Goal: Information Seeking & Learning: Learn about a topic

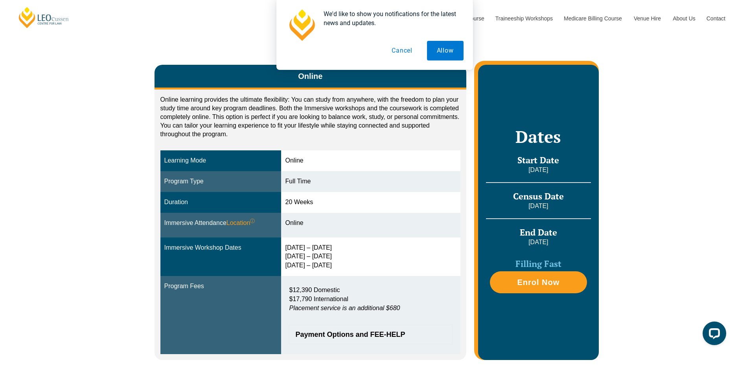
scroll to position [118, 0]
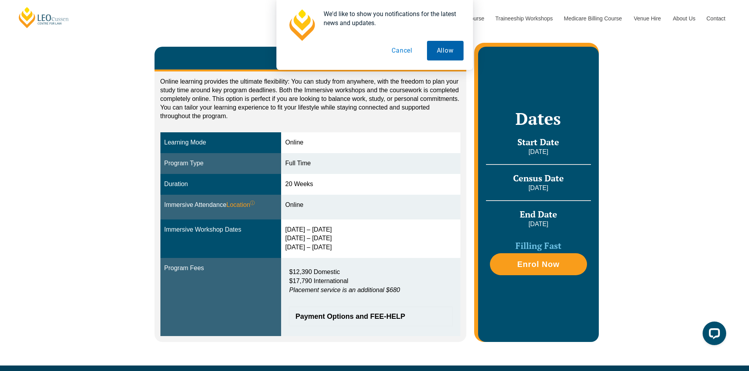
click at [442, 53] on button "Allow" at bounding box center [445, 51] width 37 height 20
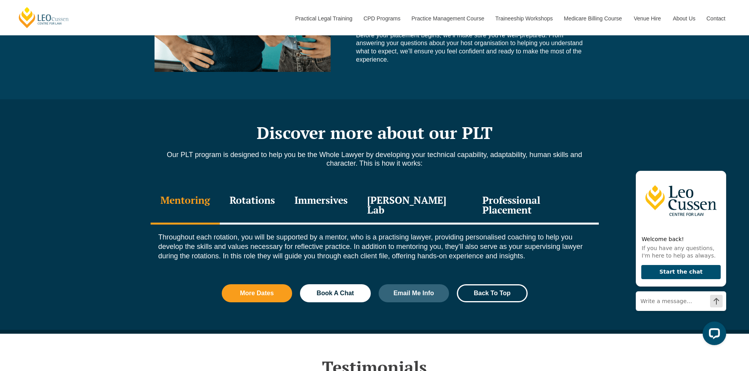
scroll to position [825, 0]
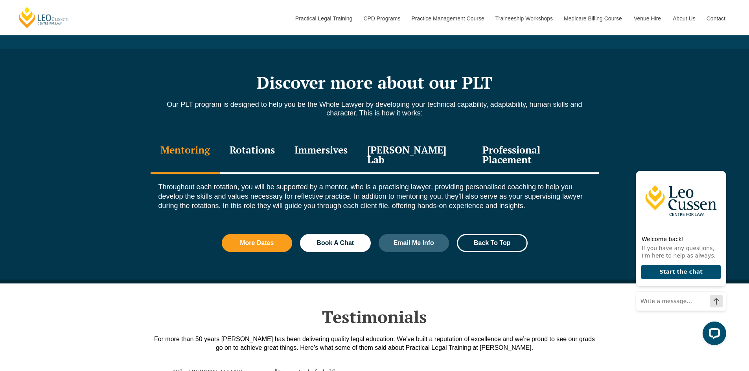
click at [259, 148] on div "Rotations" at bounding box center [252, 155] width 65 height 37
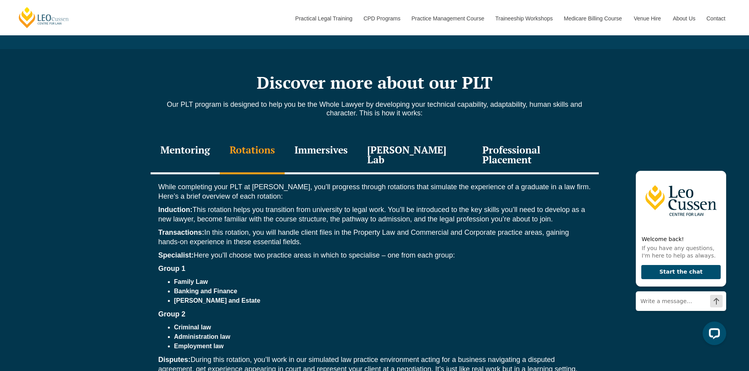
scroll to position [904, 0]
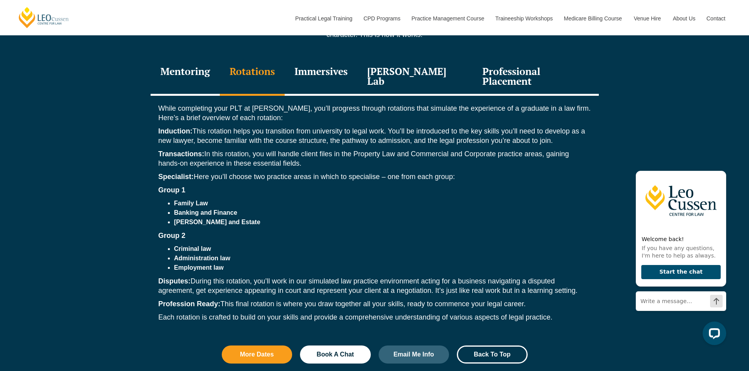
click at [330, 70] on div "Immersives" at bounding box center [321, 77] width 73 height 37
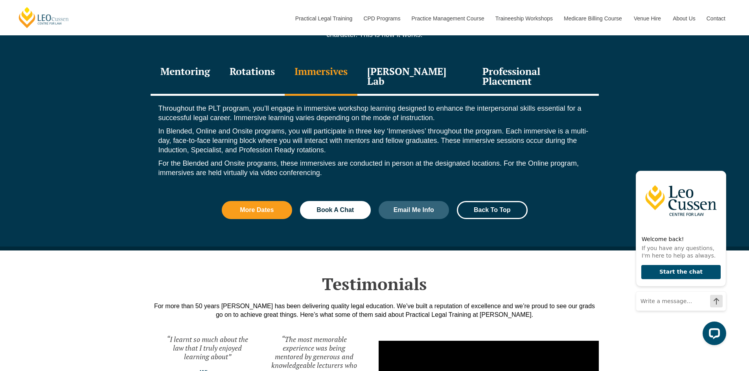
click at [409, 68] on div "Leo Justice Lab" at bounding box center [415, 77] width 116 height 37
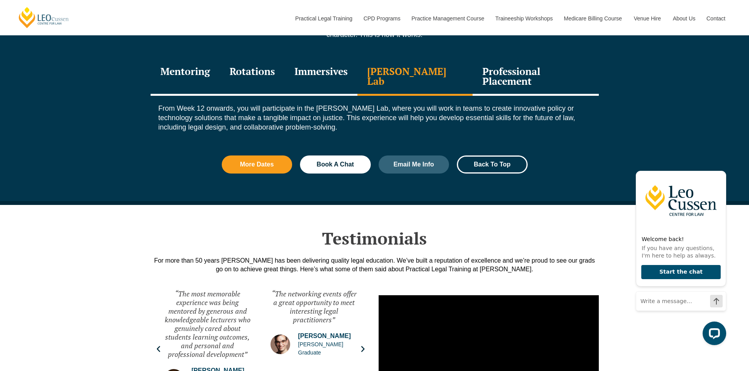
click at [483, 72] on div "Professional Placement" at bounding box center [535, 77] width 126 height 37
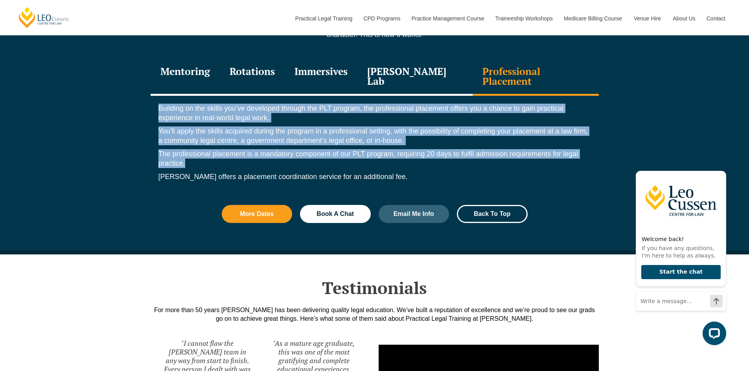
drag, startPoint x: 158, startPoint y: 97, endPoint x: 276, endPoint y: 152, distance: 129.7
click at [276, 152] on div "Building on the skills you’ve developed through the PLT program, the profession…" at bounding box center [375, 144] width 448 height 97
click at [276, 152] on p "The professional placement is a mandatory component of our PLT program, requiri…" at bounding box center [374, 158] width 432 height 19
click at [351, 127] on p "You’ll apply the skills acquired during the program in a professional setting, …" at bounding box center [374, 136] width 432 height 19
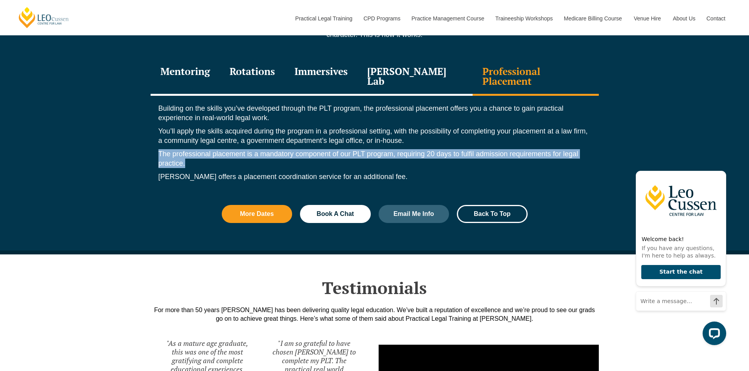
drag, startPoint x: 189, startPoint y: 151, endPoint x: 156, endPoint y: 147, distance: 34.1
click at [156, 147] on div "Building on the skills you’ve developed through the PLT program, the profession…" at bounding box center [375, 144] width 448 height 97
copy p "The professional placement is a mandatory component of our PLT program, requiri…"
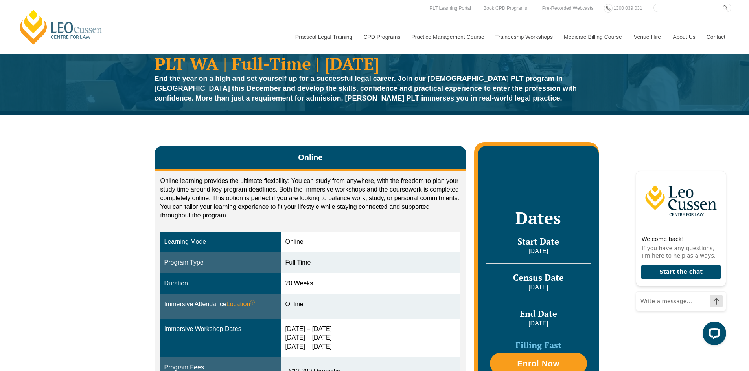
scroll to position [0, 0]
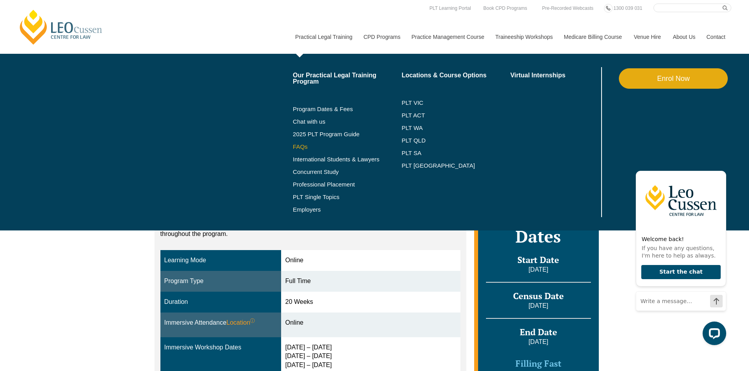
click at [296, 147] on link "FAQs" at bounding box center [347, 147] width 109 height 6
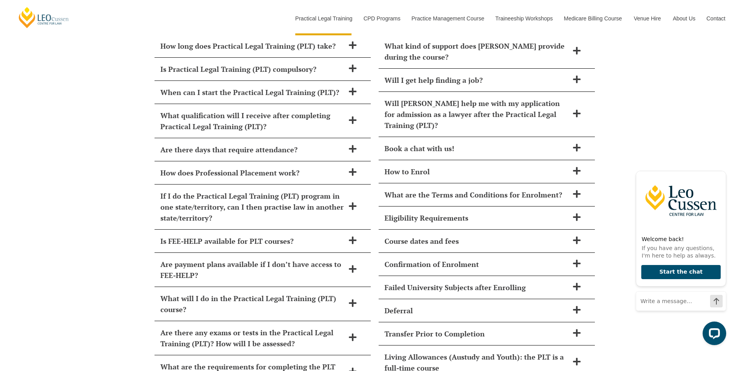
scroll to position [3478, 0]
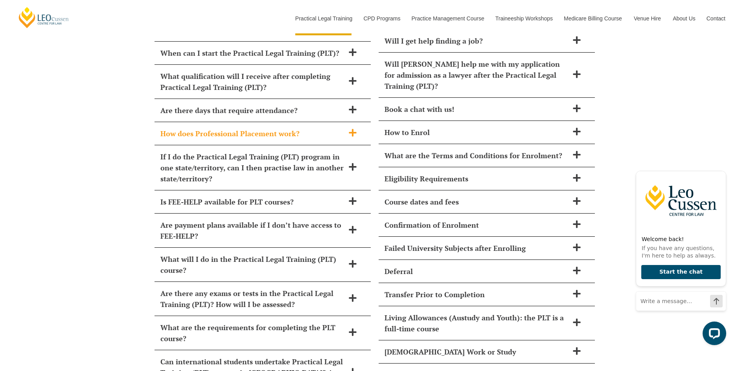
click at [355, 129] on icon at bounding box center [352, 133] width 9 height 9
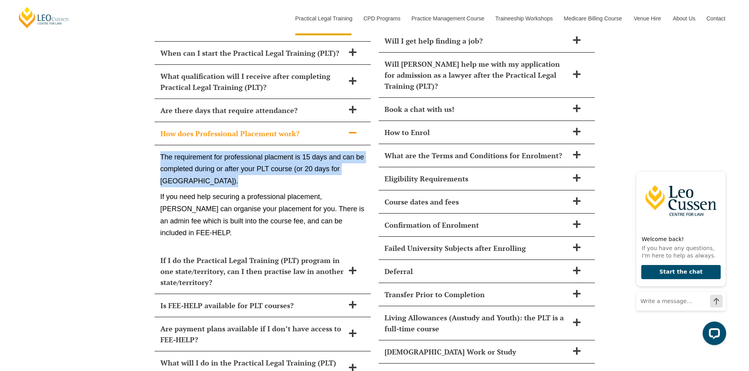
drag, startPoint x: 161, startPoint y: 132, endPoint x: 222, endPoint y: 156, distance: 66.2
click at [222, 156] on p "The requirement for professional placment is 15 days and can be completed durin…" at bounding box center [262, 169] width 204 height 36
copy p "The requirement for professional placment is 15 days and can be completed durin…"
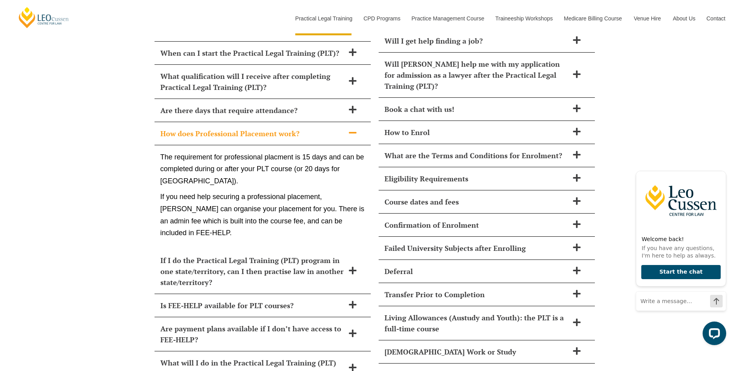
click at [56, 237] on div "How long does Practical Legal Training (PLT) take? Leo Cussen’s PLT course can …" at bounding box center [374, 258] width 749 height 543
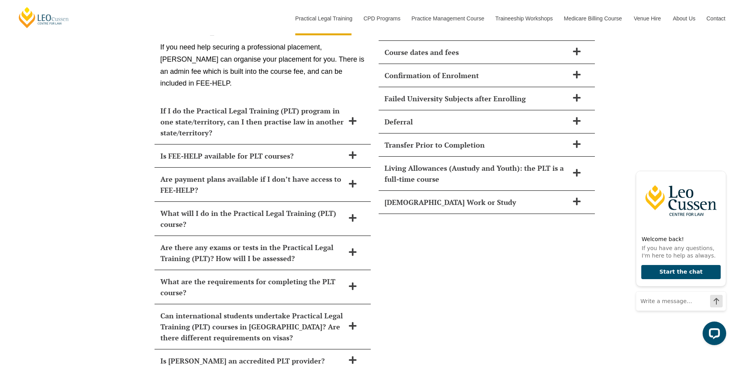
scroll to position [3675, 0]
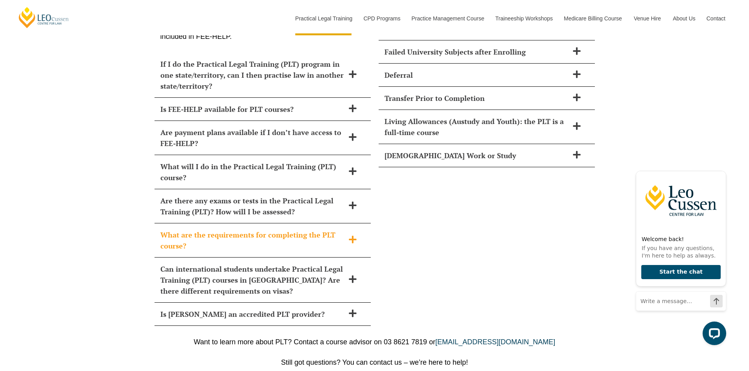
click at [356, 235] on icon at bounding box center [352, 239] width 9 height 9
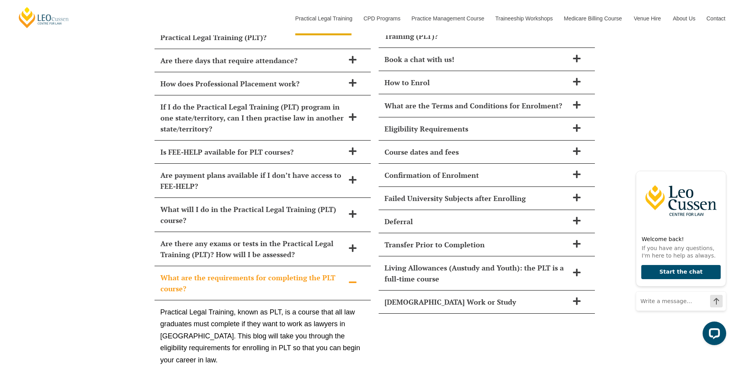
scroll to position [3371, 0]
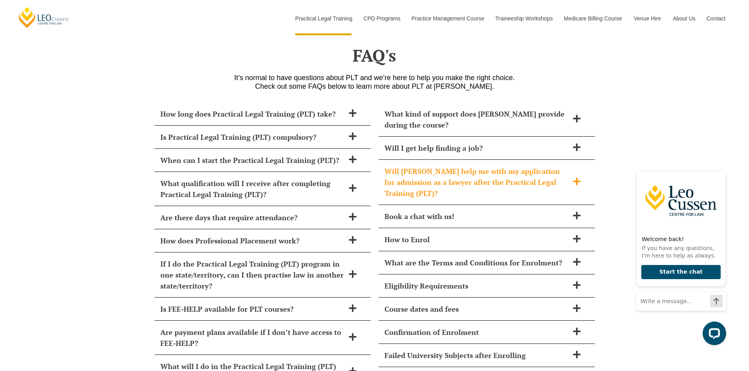
click at [580, 177] on icon at bounding box center [576, 181] width 9 height 9
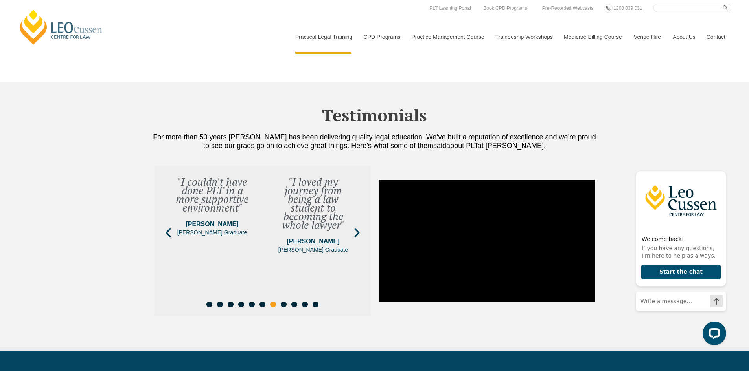
scroll to position [2703, 0]
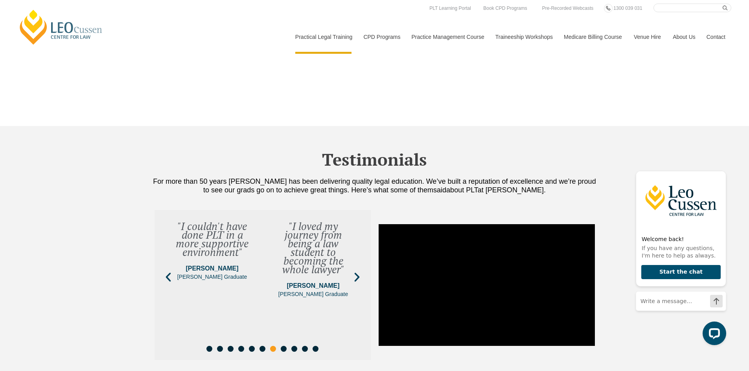
click at [668, 8] on input "Search here" at bounding box center [692, 8] width 78 height 9
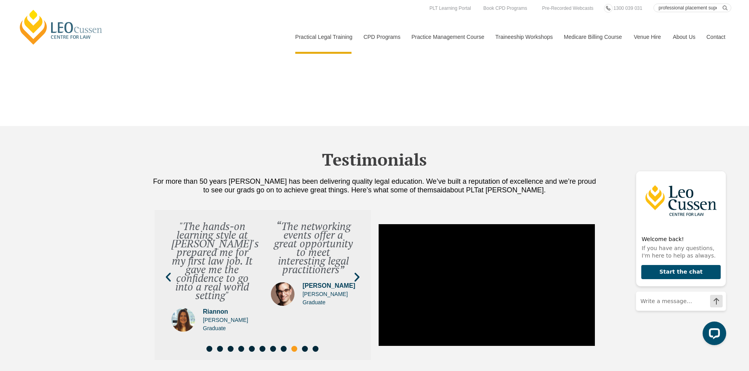
type input "professional placement supervision"
click at [722, 4] on button "submit" at bounding box center [726, 8] width 9 height 9
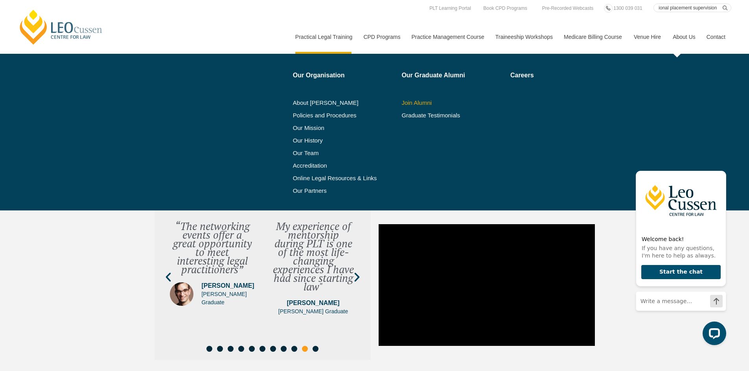
scroll to position [0, 0]
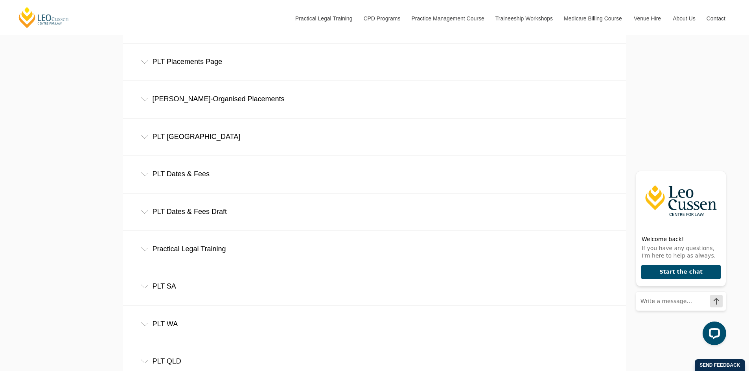
scroll to position [432, 0]
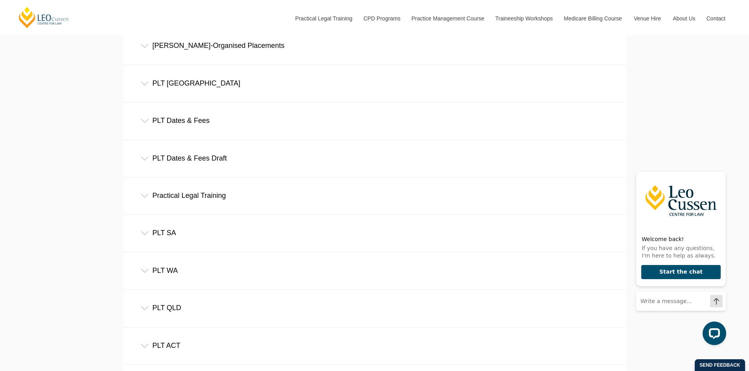
click at [144, 273] on icon at bounding box center [145, 271] width 8 height 4
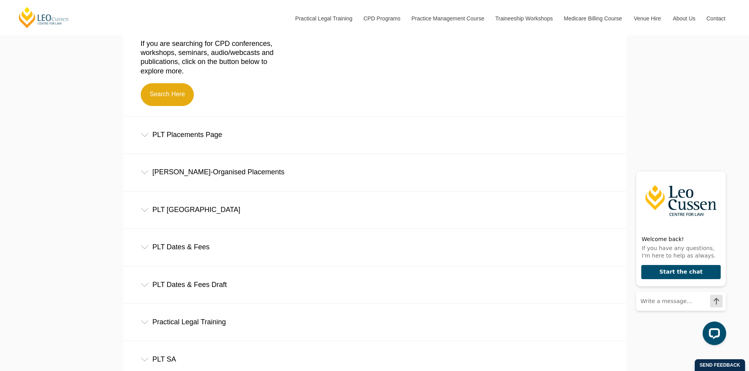
scroll to position [236, 0]
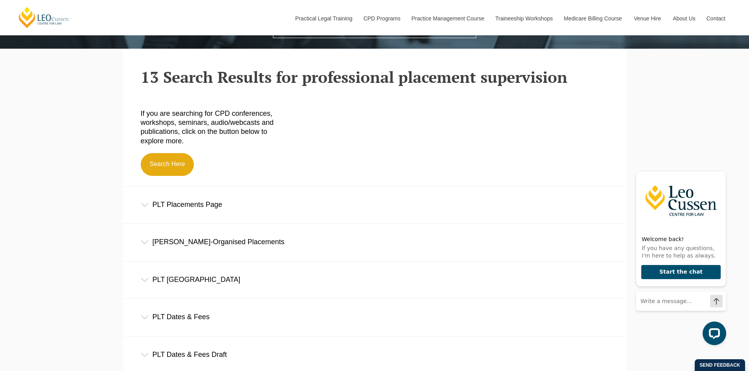
click at [145, 206] on icon at bounding box center [145, 205] width 8 height 4
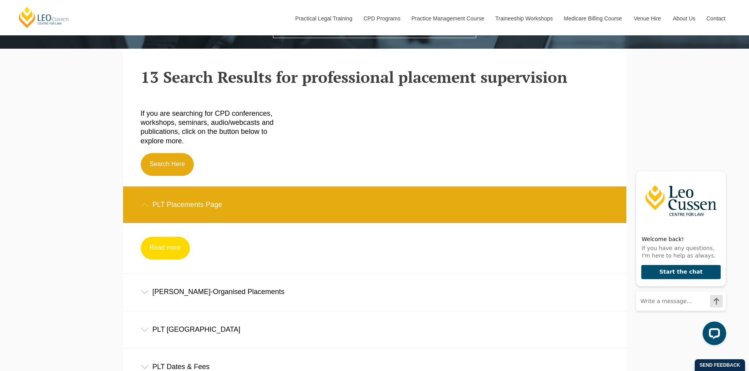
click at [154, 255] on link "Read more" at bounding box center [165, 248] width 49 height 23
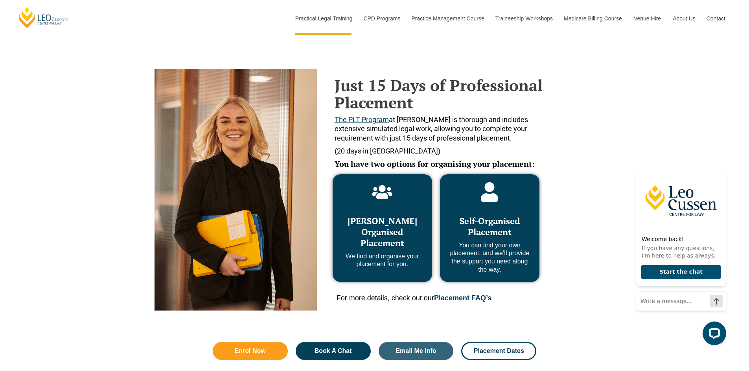
scroll to position [314, 0]
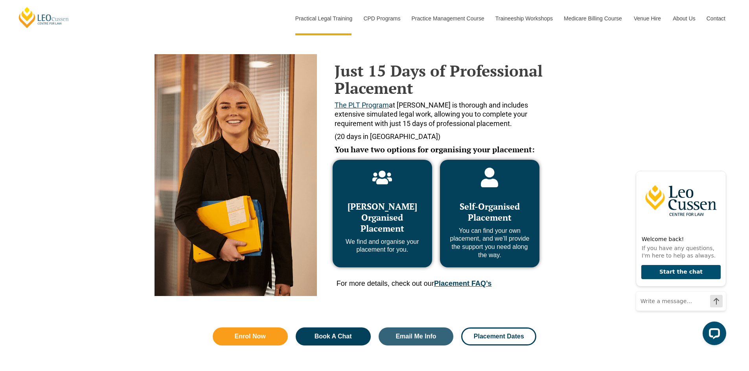
click at [472, 282] on link "Placement FAQ’s" at bounding box center [462, 284] width 57 height 8
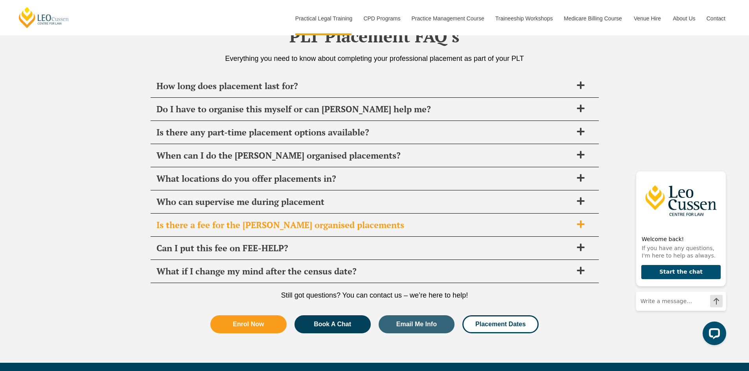
scroll to position [2777, 0]
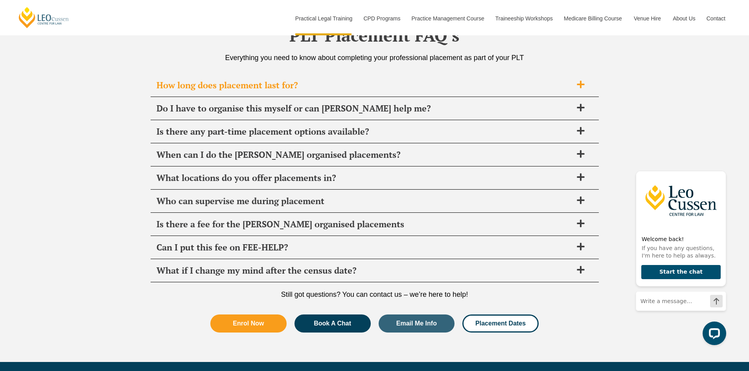
click at [581, 84] on icon at bounding box center [579, 84] width 7 height 7
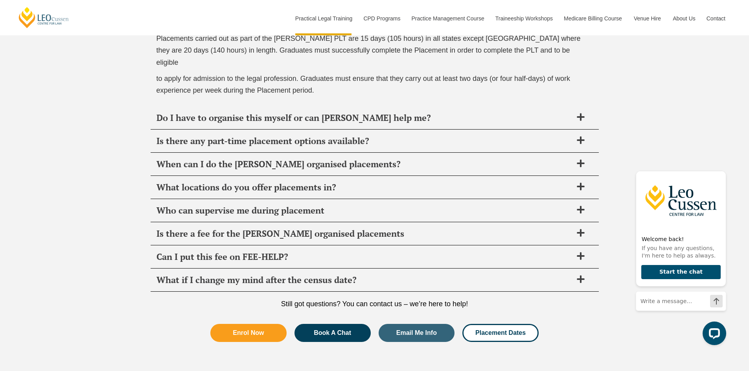
scroll to position [2855, 0]
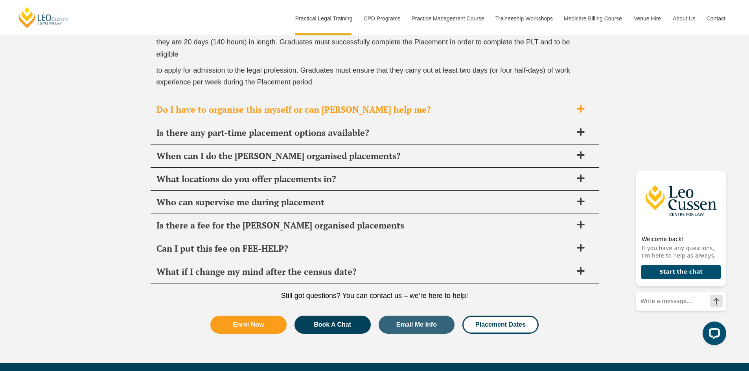
click at [584, 105] on icon at bounding box center [580, 109] width 9 height 9
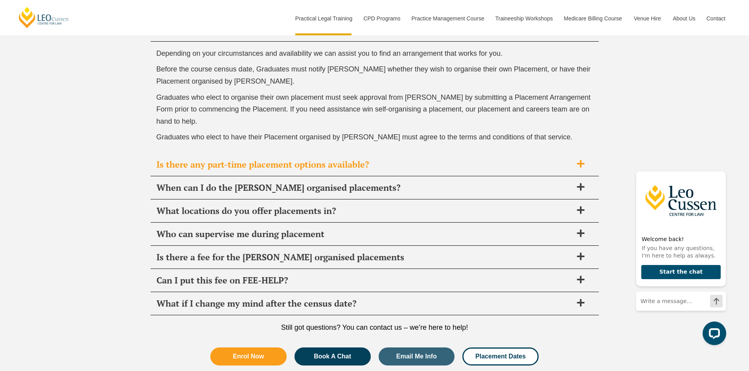
click at [582, 161] on icon at bounding box center [580, 164] width 9 height 9
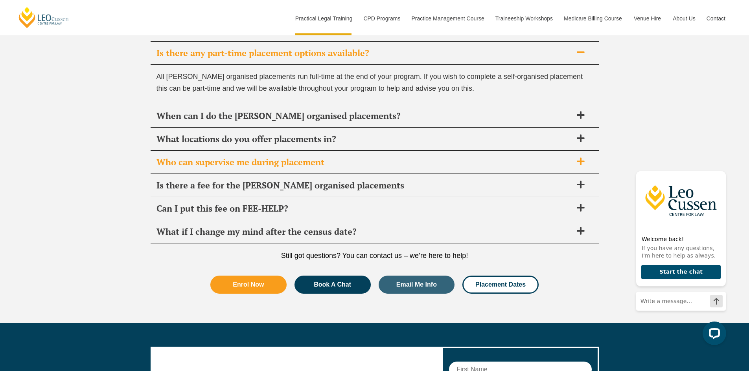
click at [578, 160] on icon at bounding box center [580, 161] width 9 height 9
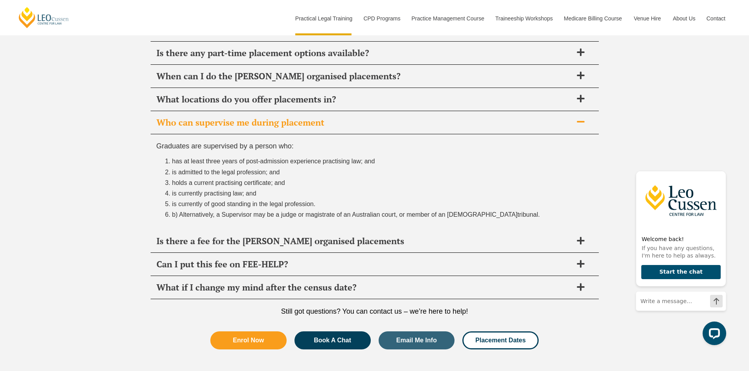
scroll to position [2737, 0]
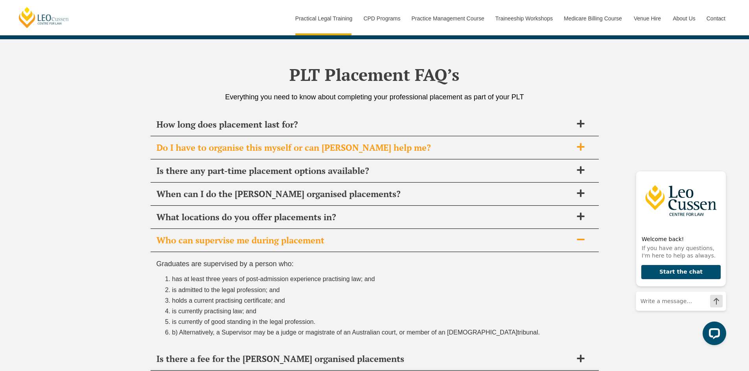
click at [580, 149] on icon at bounding box center [579, 146] width 7 height 7
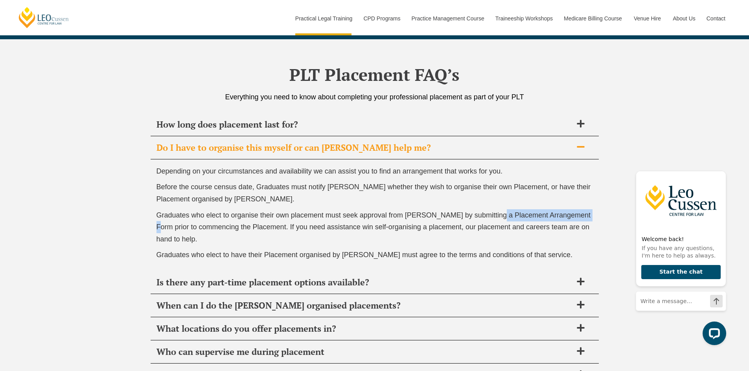
drag, startPoint x: 495, startPoint y: 214, endPoint x: 588, endPoint y: 214, distance: 93.1
click at [588, 214] on span "Graduates who elect to organise their own placement must seek approval from Leo…" at bounding box center [373, 227] width 434 height 32
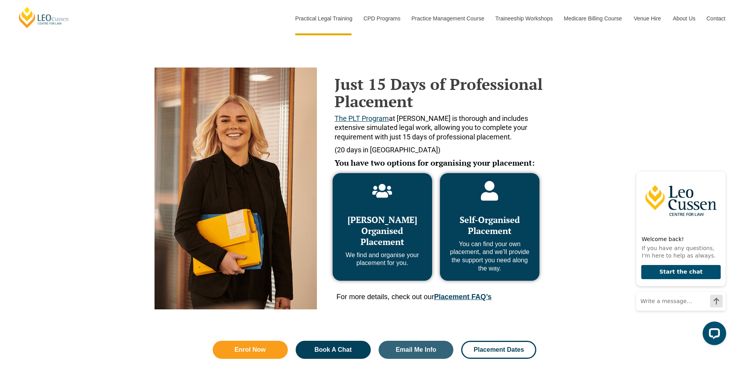
scroll to position [340, 0]
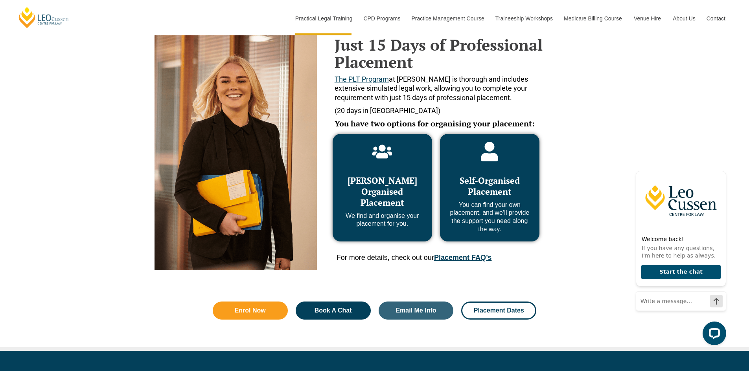
click at [459, 257] on link "Placement FAQ’s" at bounding box center [462, 258] width 57 height 8
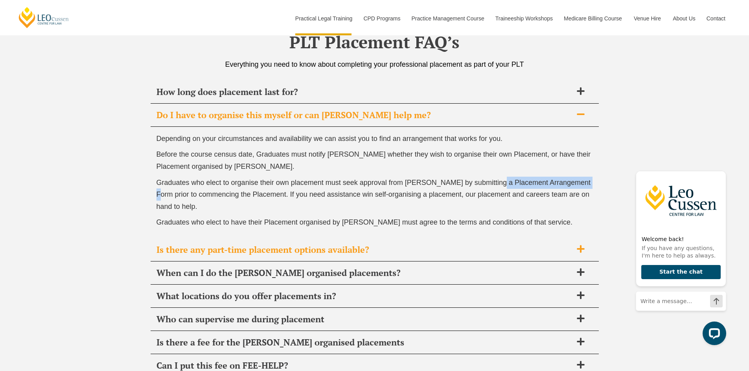
scroll to position [2777, 0]
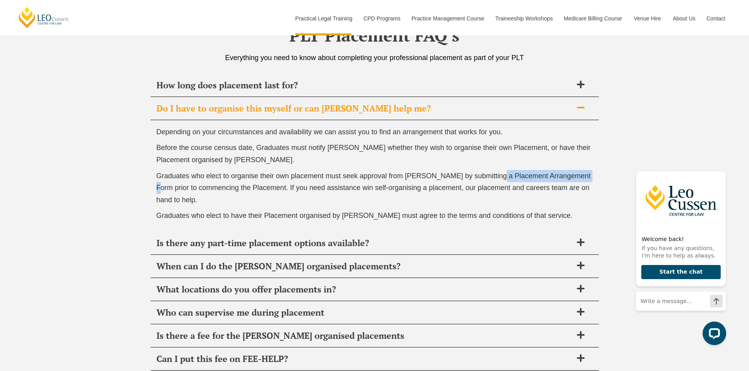
copy span "Placement Arrangement Form"
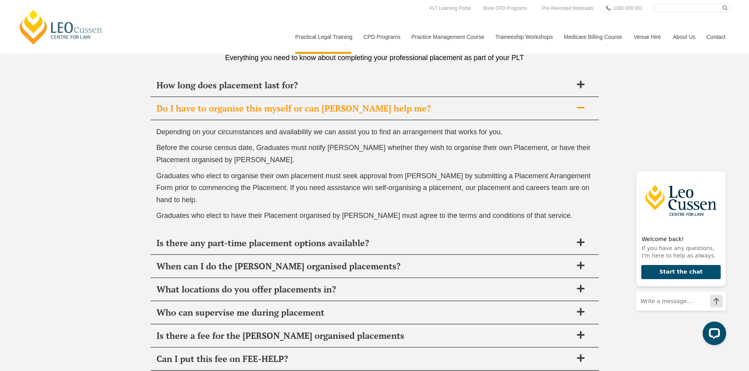
click at [675, 9] on input "Search here" at bounding box center [692, 8] width 78 height 9
paste input "Placement Arrangement Form"
type input "Placement Arrangement Form"
click at [722, 4] on button "submit" at bounding box center [726, 8] width 9 height 9
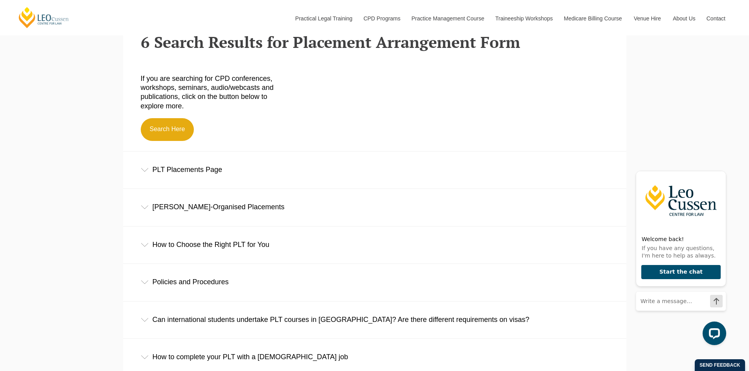
scroll to position [349, 0]
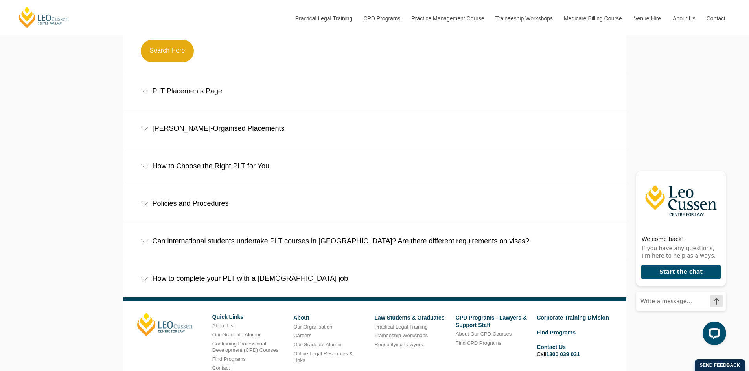
click at [143, 281] on icon at bounding box center [145, 279] width 8 height 4
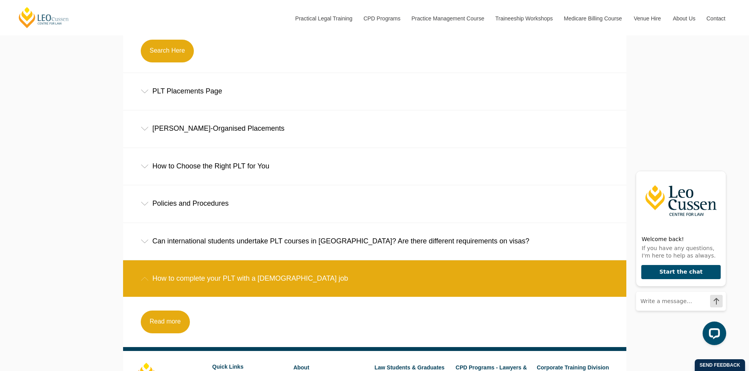
click at [143, 95] on div "PLT Placements Page" at bounding box center [374, 91] width 503 height 37
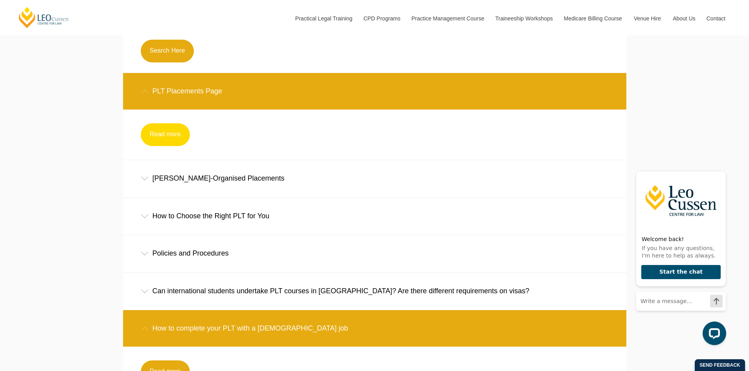
click at [162, 136] on link "Read more" at bounding box center [165, 134] width 49 height 23
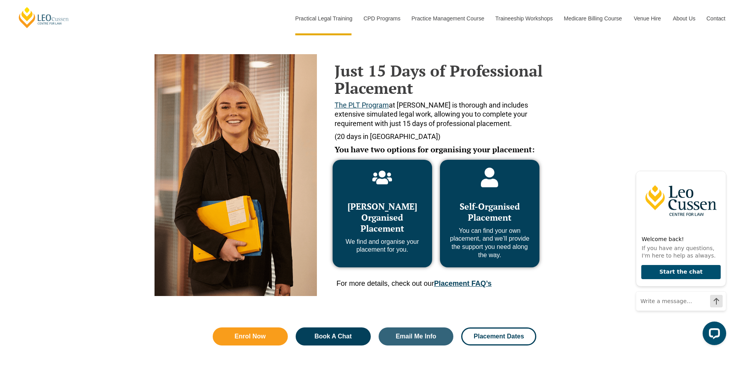
click at [461, 284] on link "Placement FAQ’s" at bounding box center [462, 284] width 57 height 8
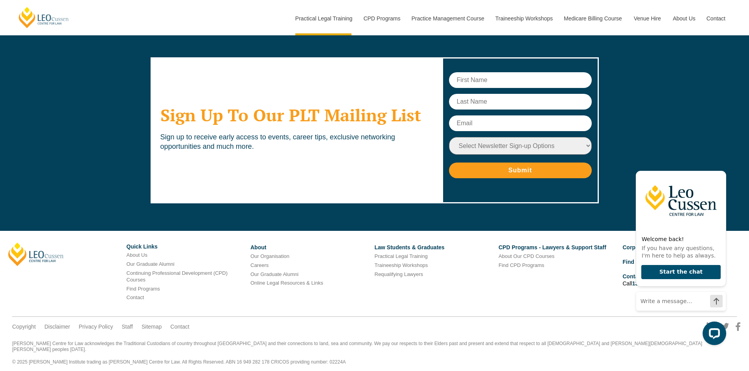
scroll to position [2830, 0]
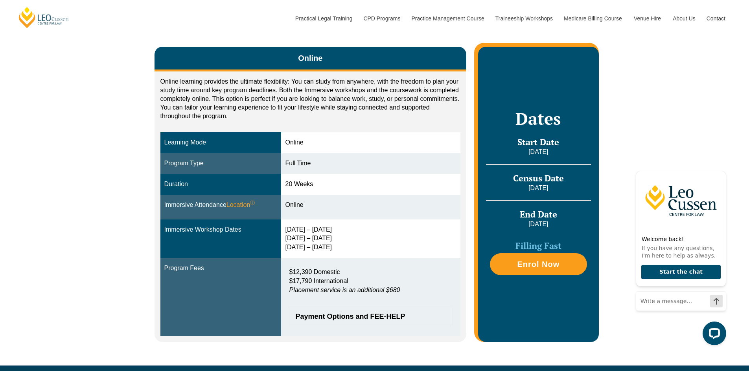
drag, startPoint x: 289, startPoint y: 228, endPoint x: 352, endPoint y: 244, distance: 65.1
click at [352, 244] on div "16 – 19 Dec 2025 11 – 13 March 2026 29 April – 1 May 2026" at bounding box center [370, 239] width 171 height 27
click at [232, 242] on td "Immersive Workshop Dates" at bounding box center [220, 239] width 121 height 39
drag, startPoint x: 352, startPoint y: 247, endPoint x: 163, endPoint y: 228, distance: 189.6
click at [163, 228] on tr "Immersive Workshop Dates 16 – 19 Dec 2025 11 – 13 March 2026 29 April – 1 May 2…" at bounding box center [310, 239] width 300 height 39
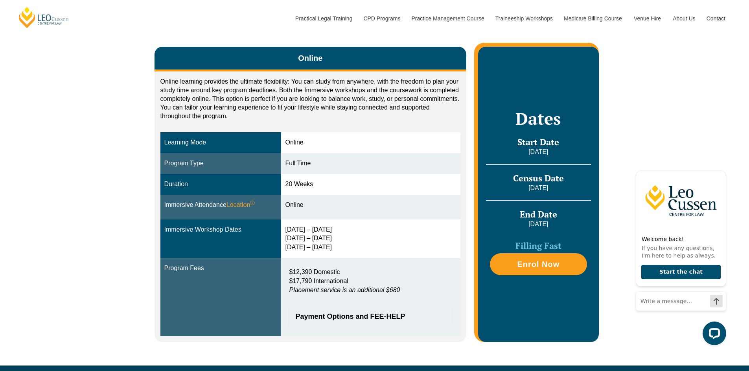
copy tr "Immersive Workshop Dates 16 – 19 Dec 2025 11 – 13 March 2026 29 April – 1 May 2…"
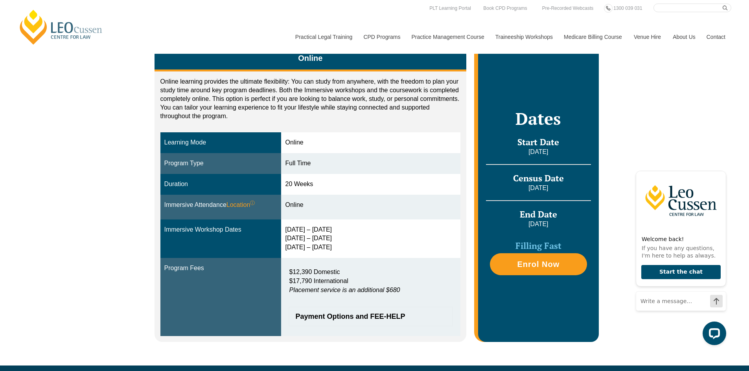
click at [395, 191] on td "20 Weeks" at bounding box center [370, 184] width 179 height 21
click at [67, 190] on div "Online Online learning provides the ultimate flexibility: You can study from an…" at bounding box center [374, 190] width 749 height 350
